Goal: Answer question/provide support

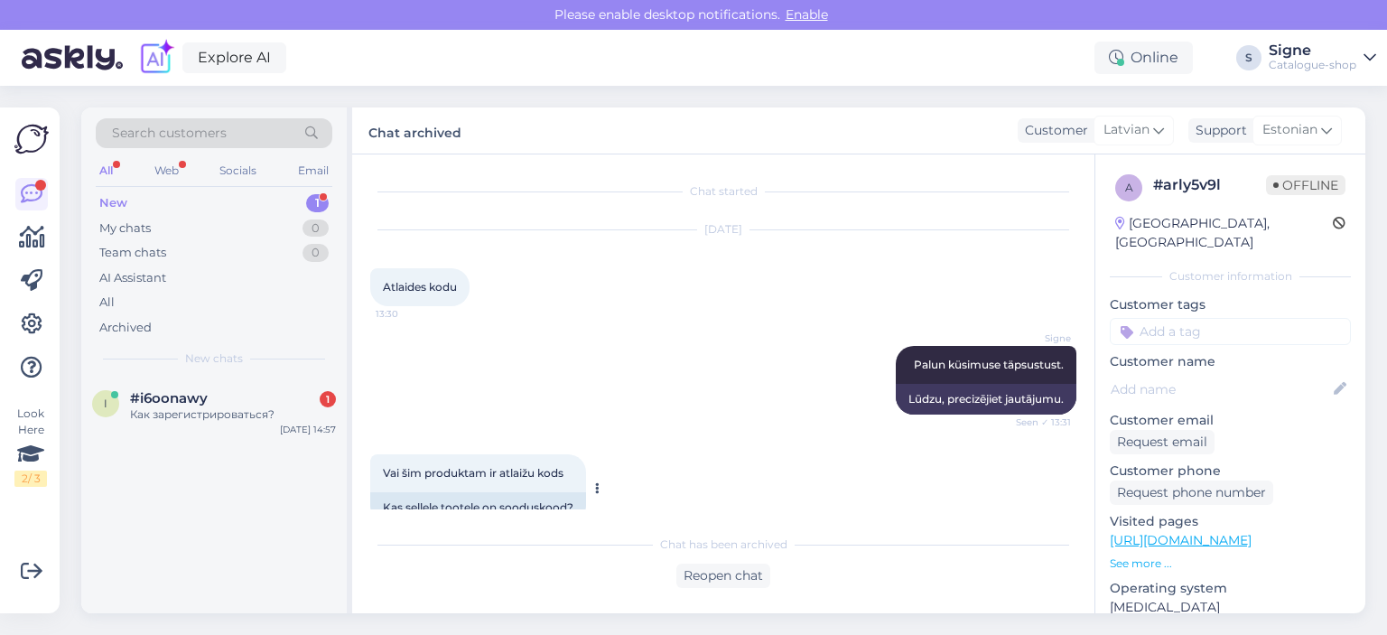
scroll to position [141, 0]
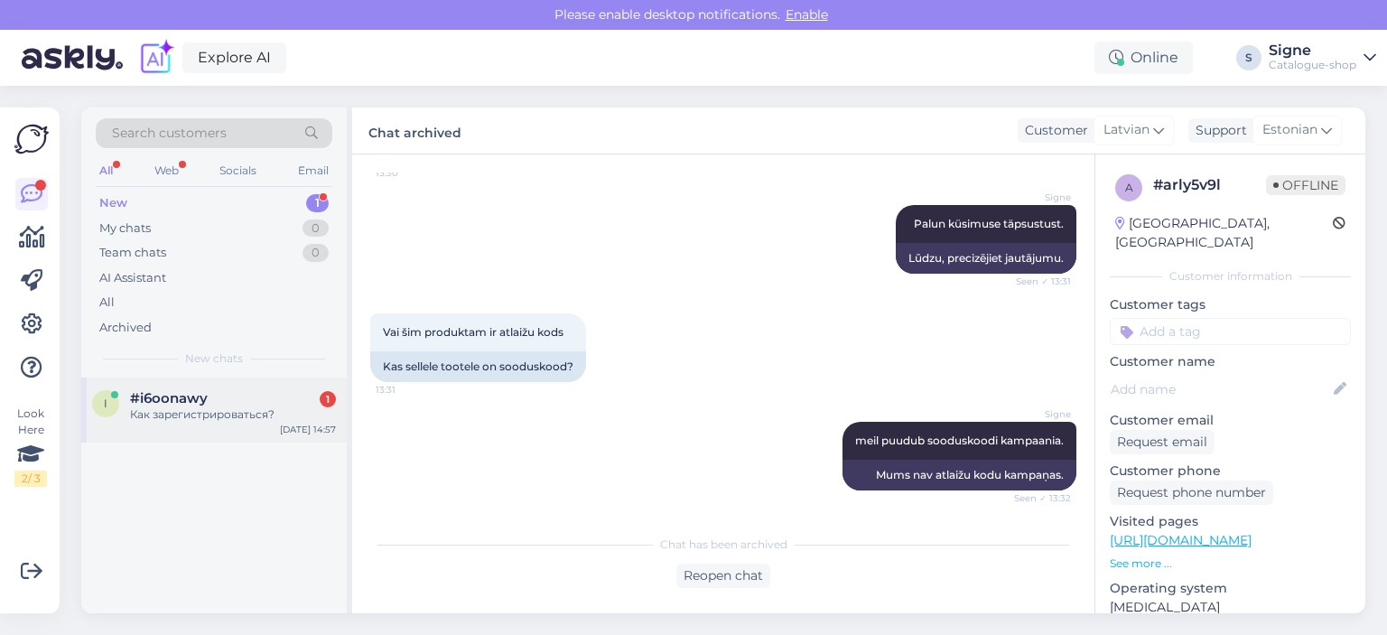
click at [201, 406] on div "Как зарегистрироваться?" at bounding box center [233, 414] width 206 height 16
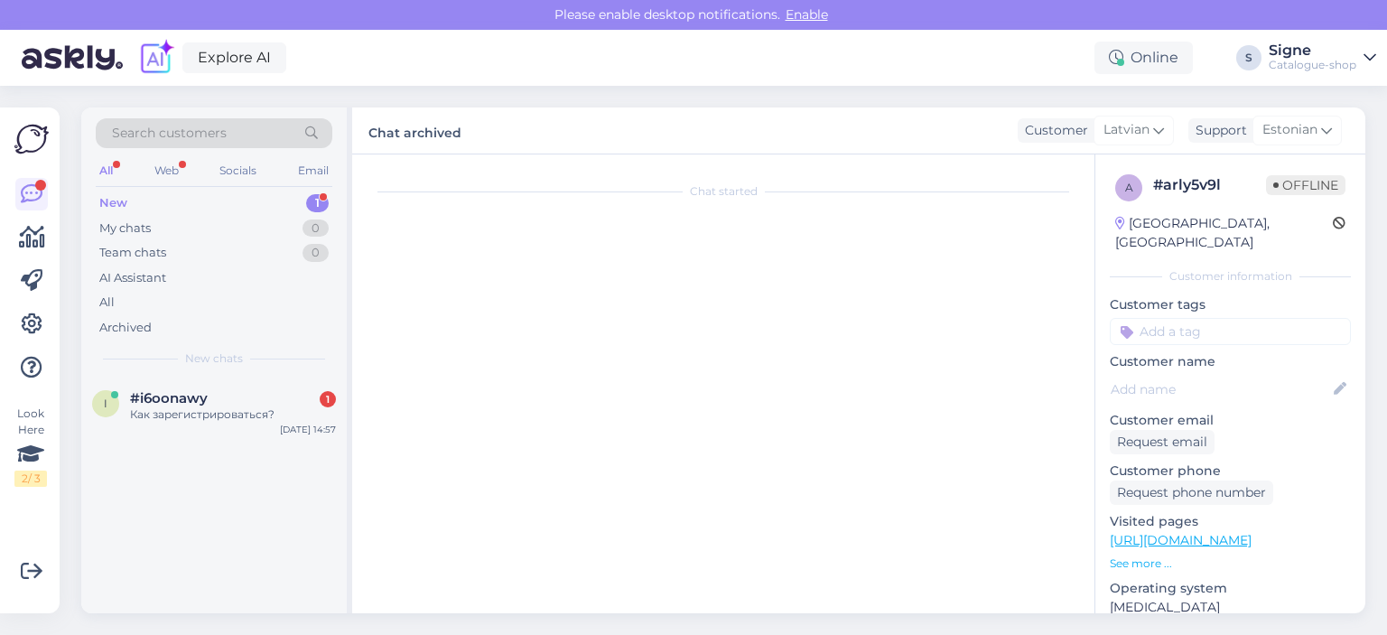
scroll to position [0, 0]
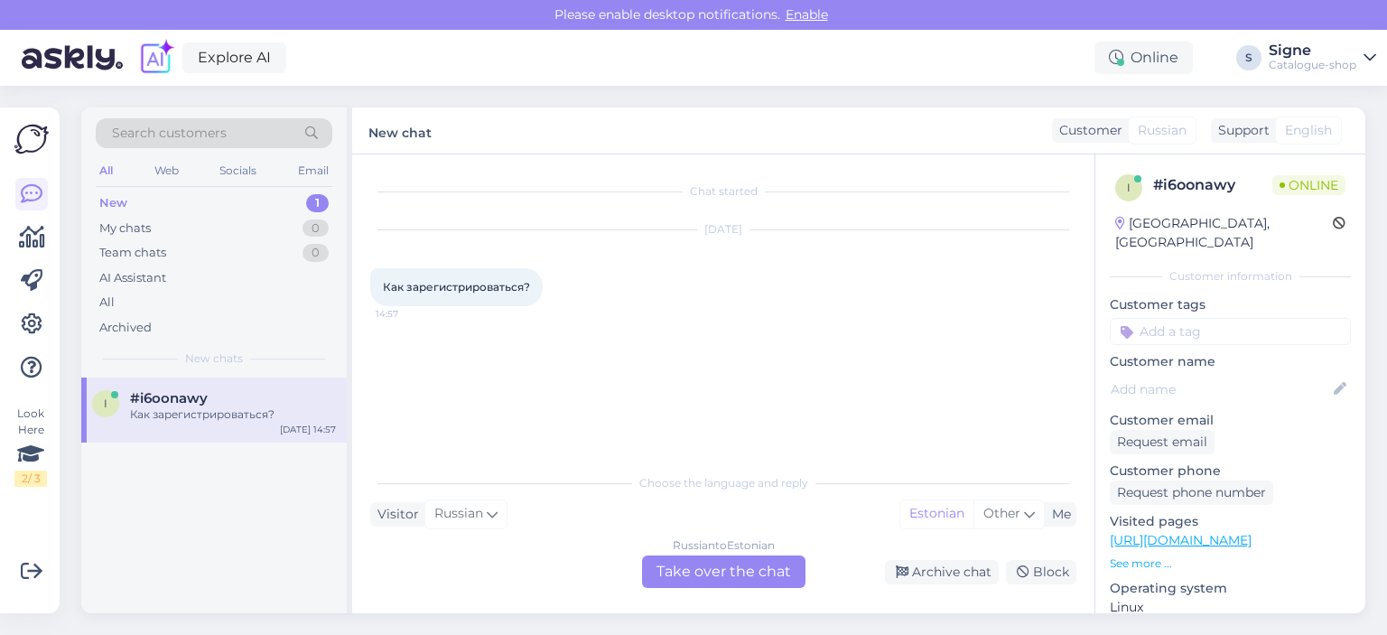
click at [737, 559] on div "Russian to Estonian Take over the chat" at bounding box center [723, 571] width 163 height 33
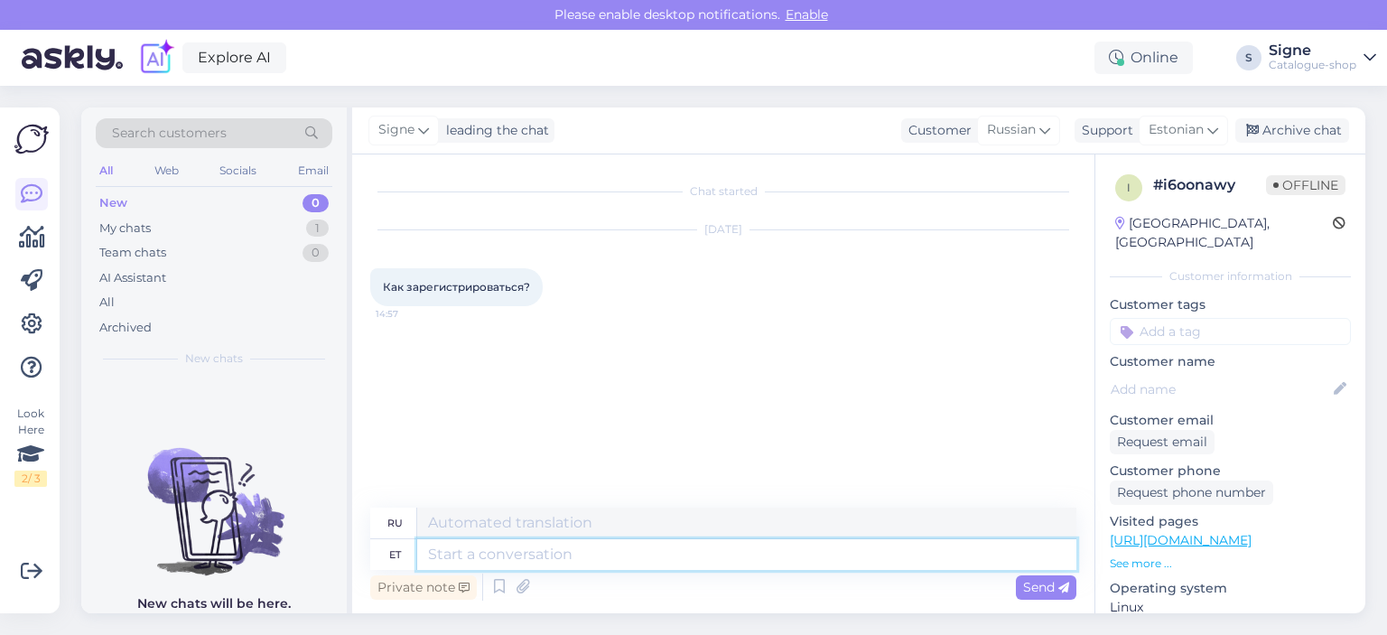
click at [516, 549] on textarea at bounding box center [746, 554] width 659 height 31
type textarea "Tere,"
type textarea "Привет,"
type textarea "Tere, palun"
type textarea "Здравствуйте, пожалуйста."
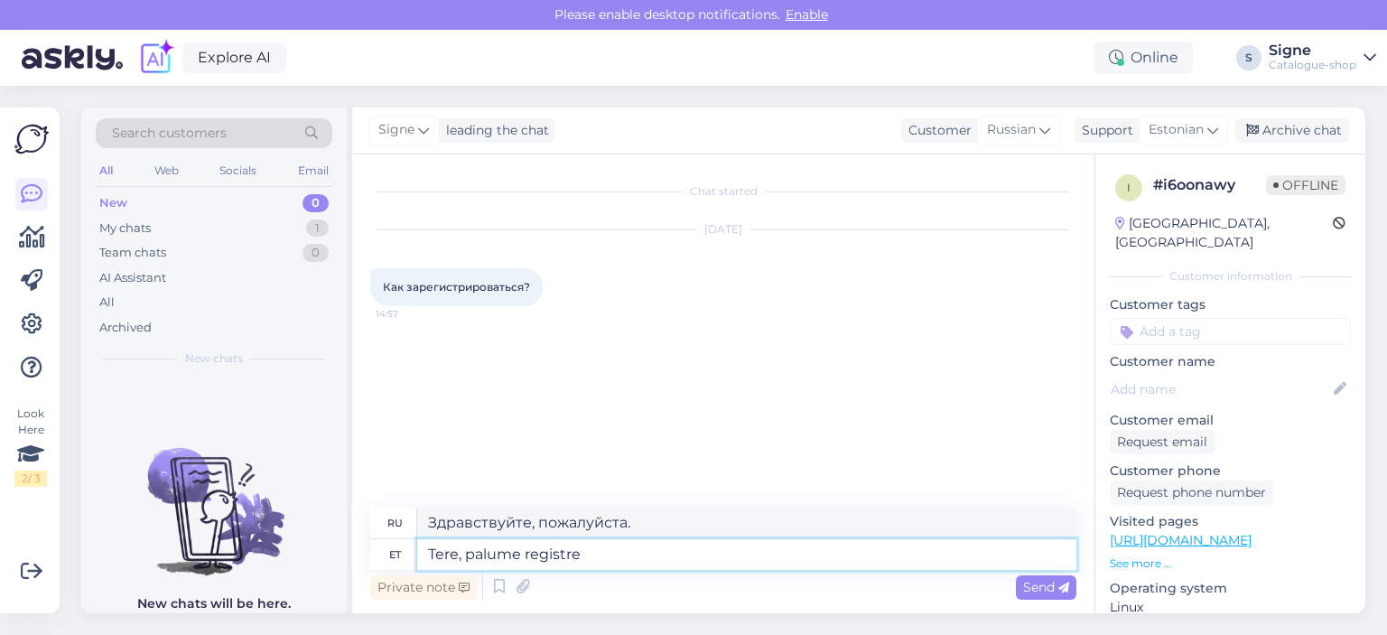
type textarea "Tere, palume registree"
type textarea "Здравствуйте, пожалуйста зарегистрируйтесь."
type textarea "Tere, palume registreerige end meie e"
type textarea "Здравствуйте, пожалуйста, зарегистрируйтесь у нас."
type textarea "Tere, palume registreerige end meie e-poes ka"
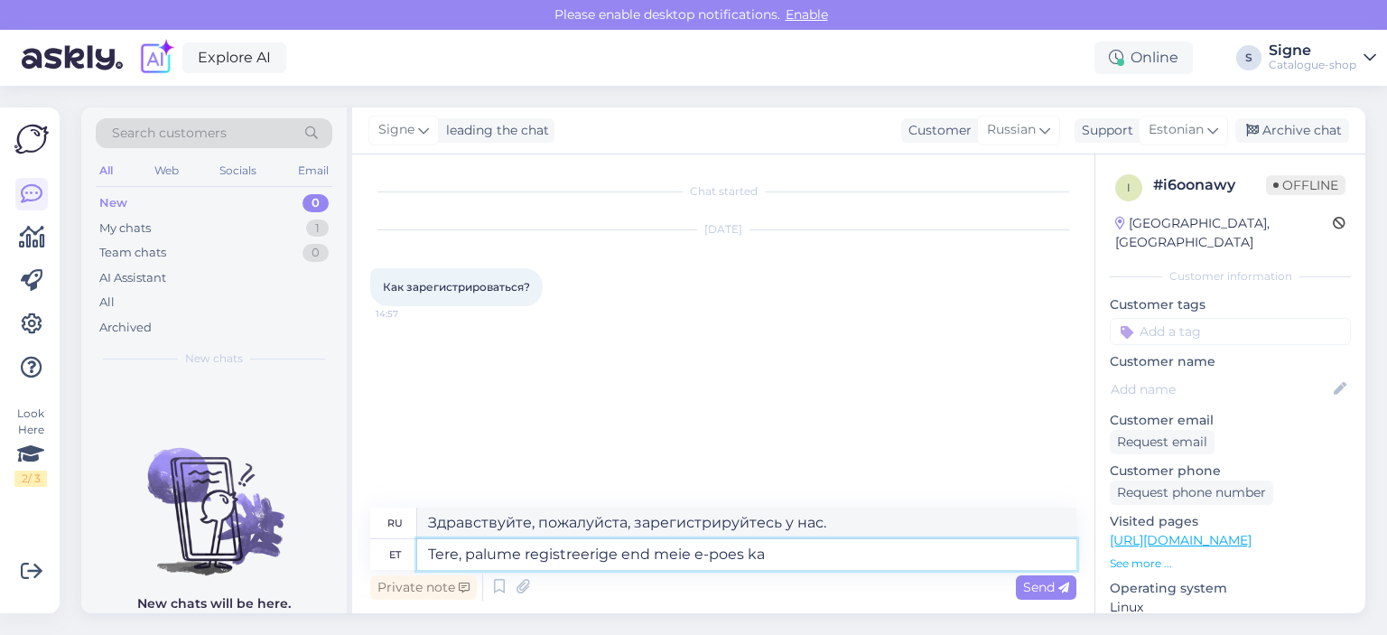
type textarea "Здравствуйте, пожалуйста зарегистрируйтесь в нашем интернет-магазине."
type textarea "Tere, palume registreerige end meie e-poes kas k"
type textarea "Здравствуйте, пожалуйста, зарегистрируйтесь в нашем интернет-магазине."
type textarea "Tere, palume registreerige end meie e-poes kas kliendiks v"
type textarea "Здравствуйте, пожалуйста, зарегистрируйтесь как клиент в нашем интернет-магазин…"
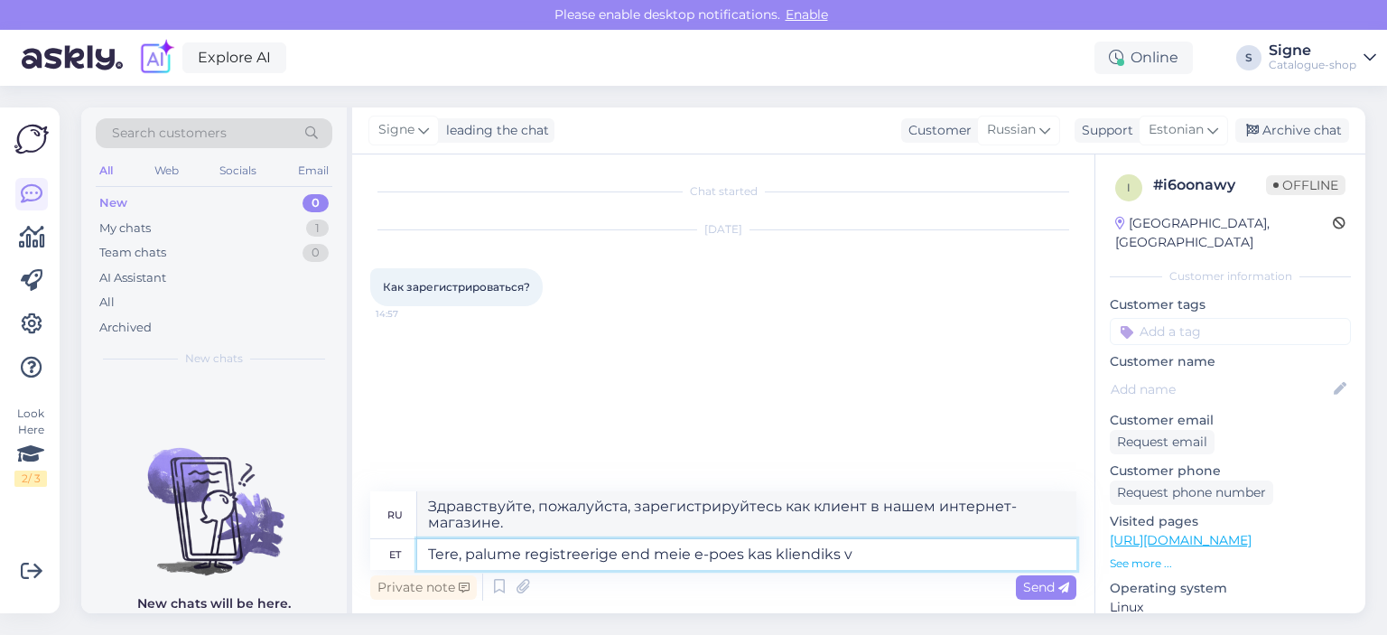
type textarea "Tere, palume registreerige end meie e-poes kas kliendiks"
type textarea "Здравствуйте, пожалуйста, зарегистрируйтесь в нашем интернет-магазине как покуп…"
type textarea "Tere, palume registreerige end meie e-poes kas kliendiks"
type textarea "Здравствуйте, пожалуйста, зарегистрируйтесь как клиент в нашем интернет-магазин…"
click at [780, 558] on textarea "Tere, palume registreerige end meie e-poes kas kliendiks." at bounding box center [746, 554] width 659 height 31
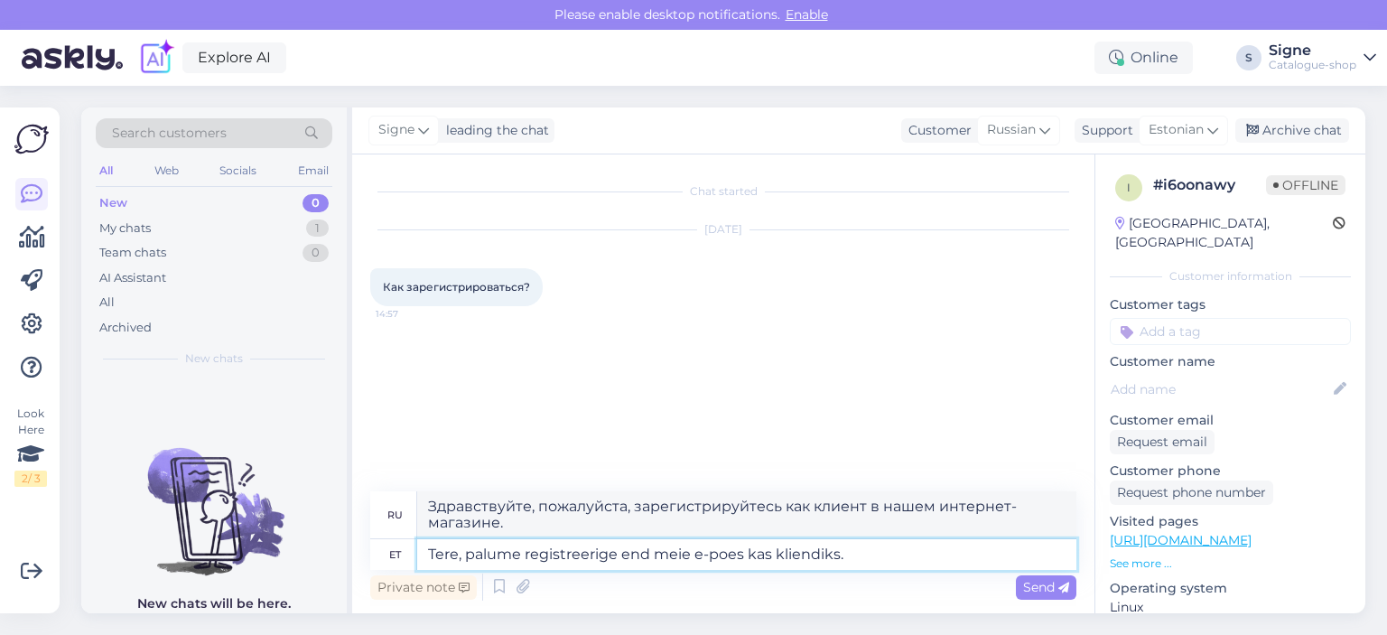
click at [772, 554] on textarea "Tere, palume registreerige end meie e-poes kas kliendiks." at bounding box center [746, 554] width 659 height 31
type textarea "Tere, palume registreerige end meie e-poes kliendiks."
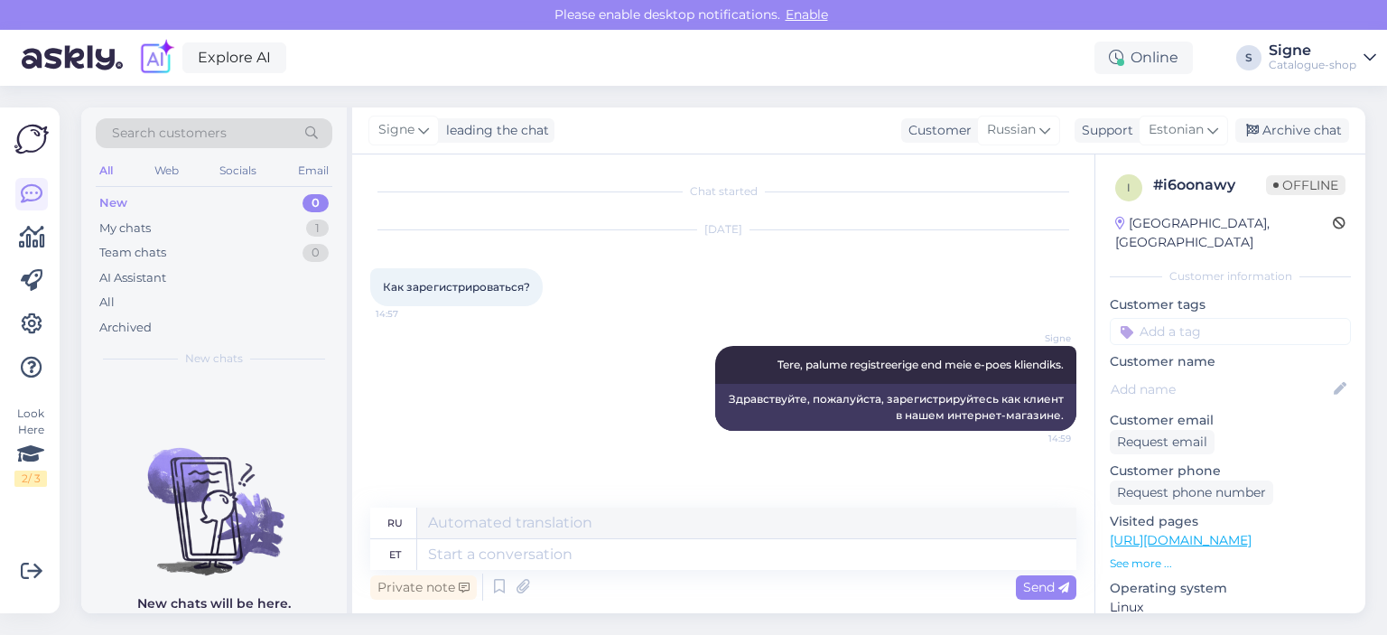
click at [1162, 532] on link "[URL][DOMAIN_NAME]" at bounding box center [1181, 540] width 142 height 16
click at [1276, 136] on div "Archive chat" at bounding box center [1293, 130] width 114 height 24
